Goal: Transaction & Acquisition: Purchase product/service

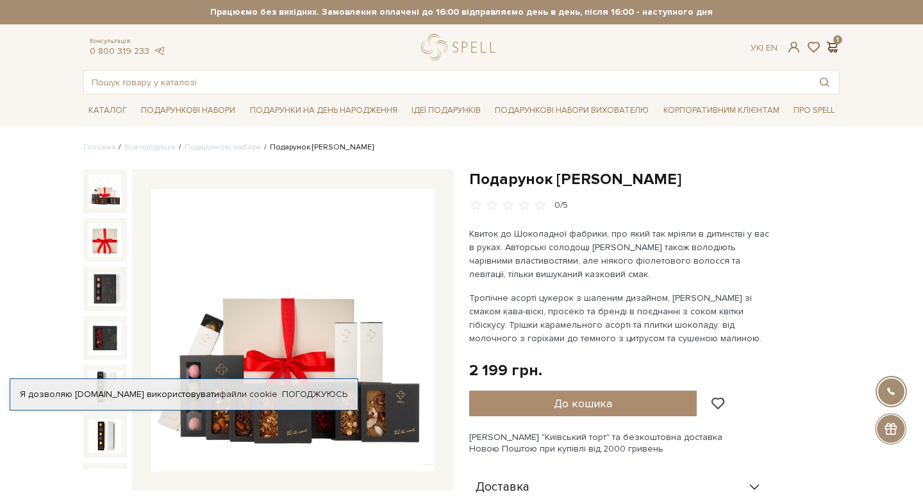
click at [828, 44] on span at bounding box center [831, 46] width 15 height 13
click at [792, 49] on span at bounding box center [794, 46] width 15 height 13
click at [299, 80] on input "text" at bounding box center [447, 82] width 726 height 23
paste input "Подарунок Ігристе задоволення"
type input "Подарунок Ігристе задоволення"
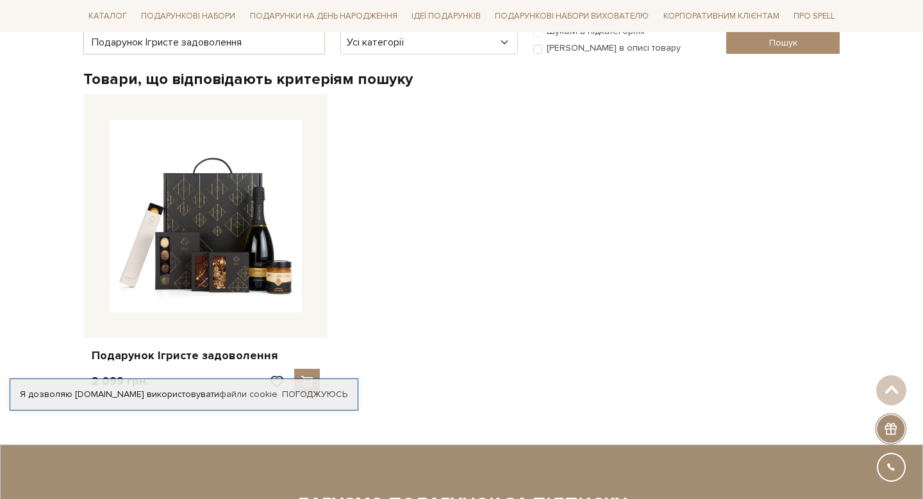
scroll to position [193, 0]
